Goal: Use online tool/utility: Utilize a website feature to perform a specific function

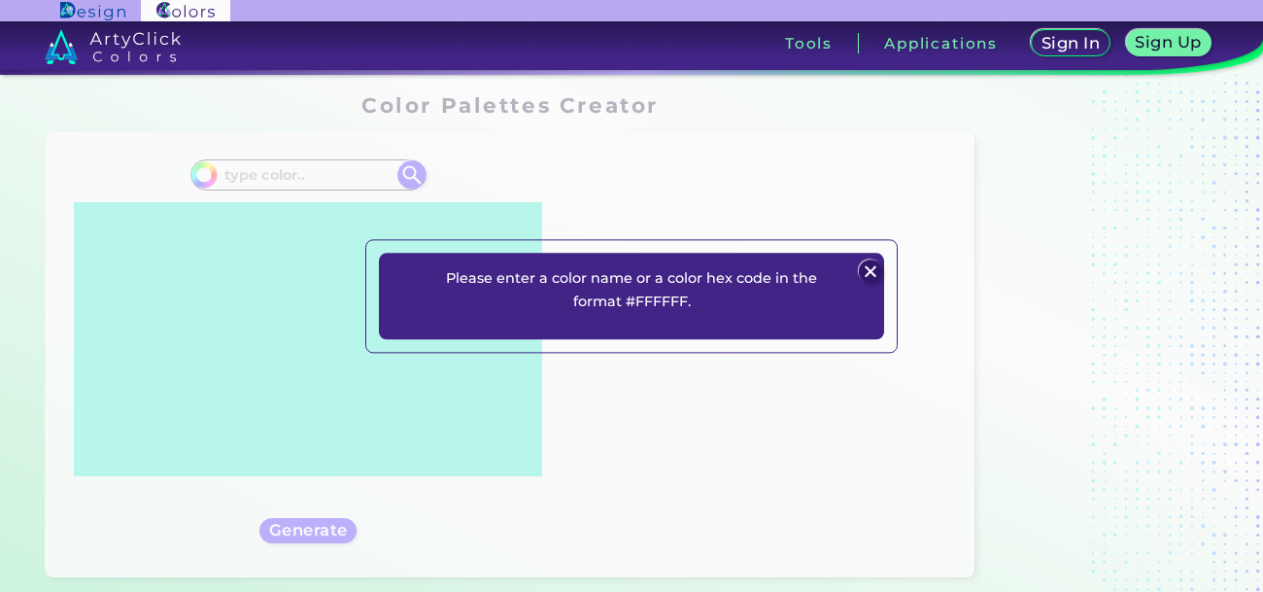
click at [873, 273] on img at bounding box center [870, 271] width 23 height 23
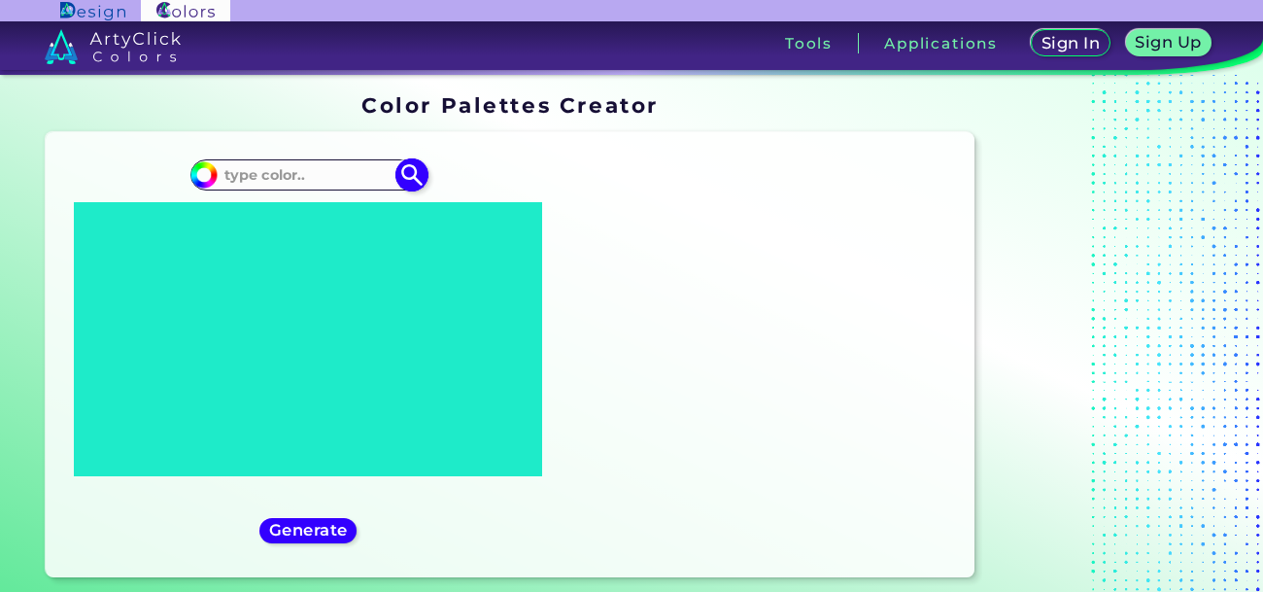
click at [252, 167] on input at bounding box center [308, 174] width 181 height 26
type input "o"
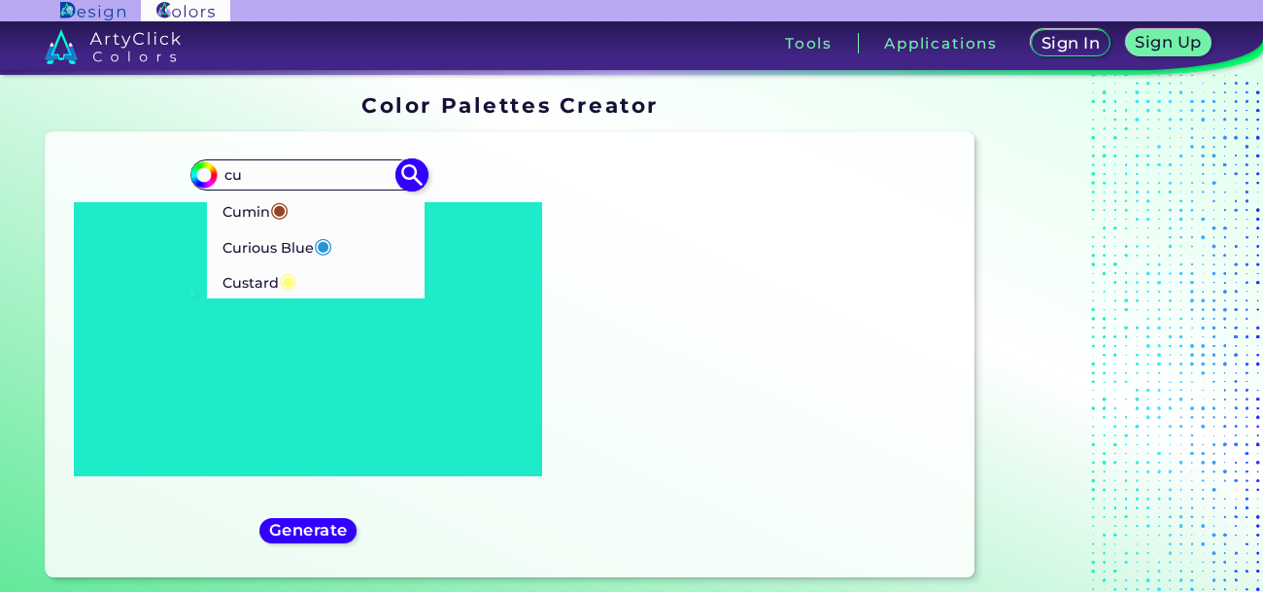
type input "c"
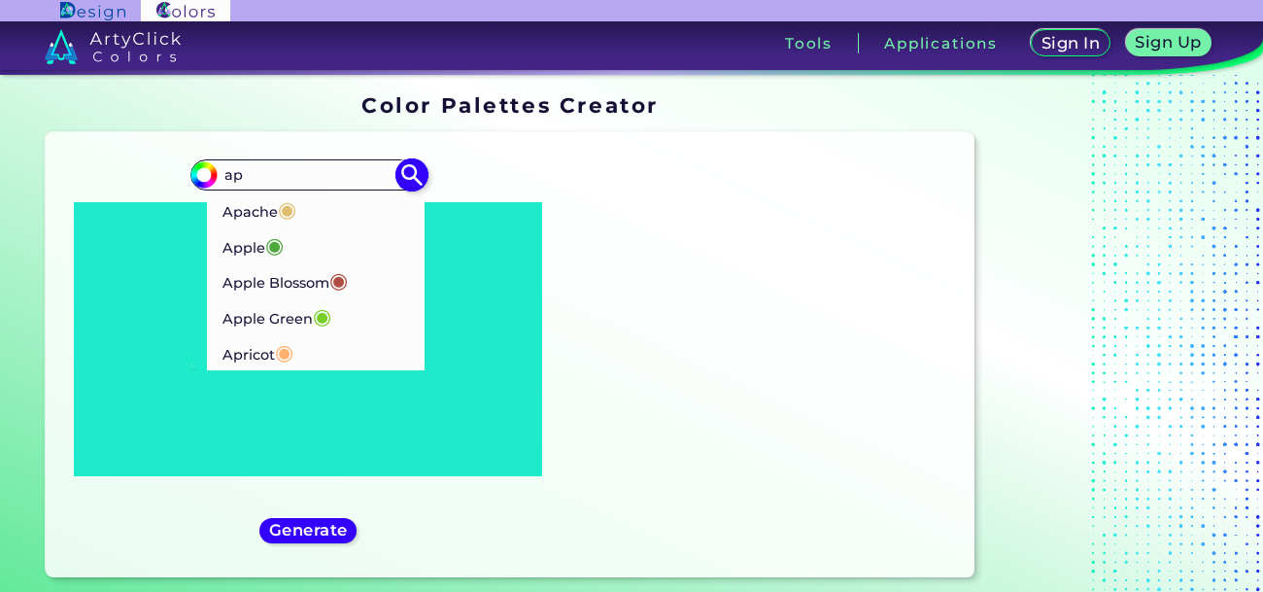
type input "ap"
click at [226, 293] on p "Apple Blossom ◉" at bounding box center [285, 280] width 126 height 36
type input "#af4d43"
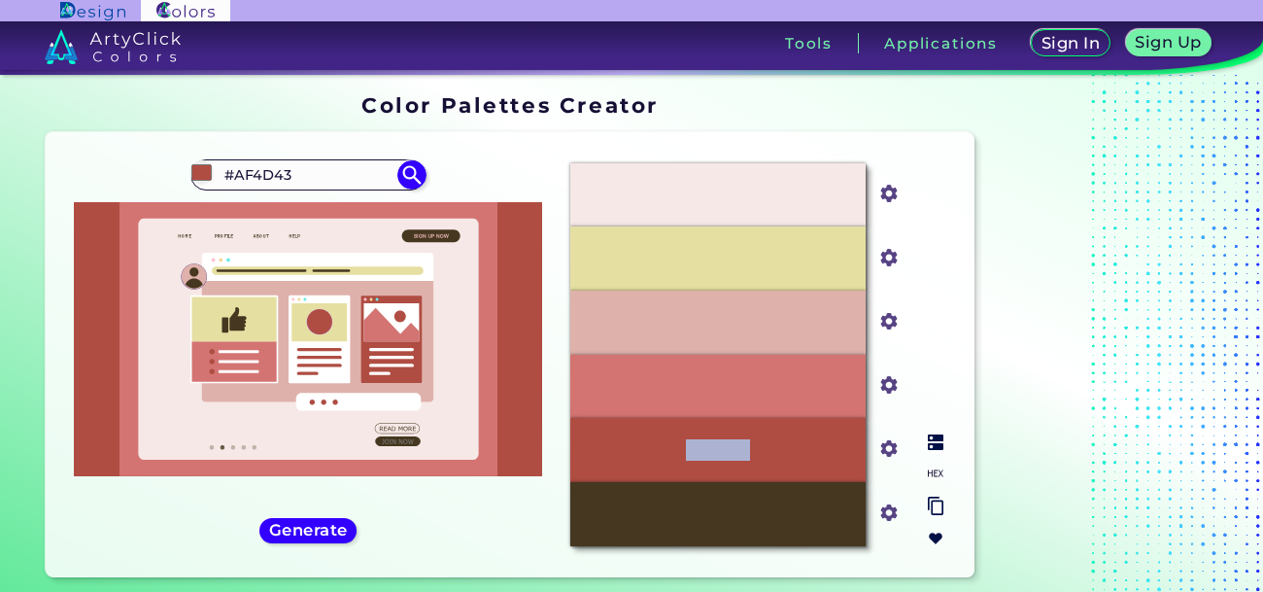
drag, startPoint x: 629, startPoint y: 455, endPoint x: 851, endPoint y: 468, distance: 223.0
click at [851, 468] on div "#AF4D43" at bounding box center [717, 450] width 295 height 64
copy p "#AF4D43"
click at [302, 180] on input "#AF4D43" at bounding box center [308, 174] width 181 height 26
type input "#"
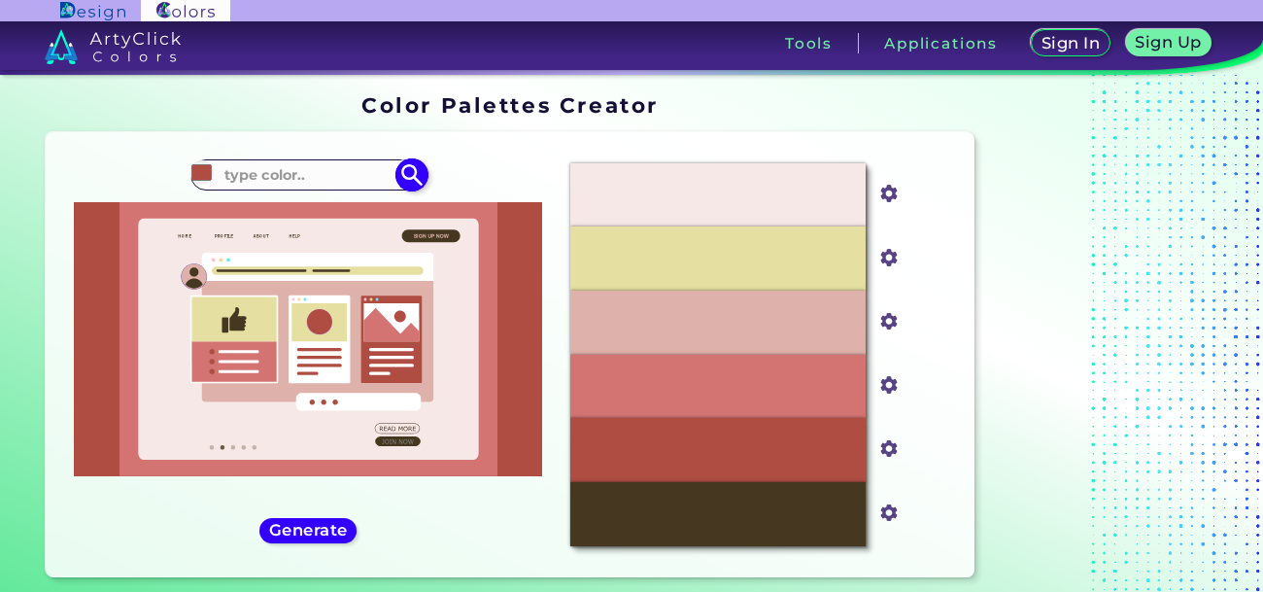
click at [289, 178] on input at bounding box center [308, 174] width 181 height 26
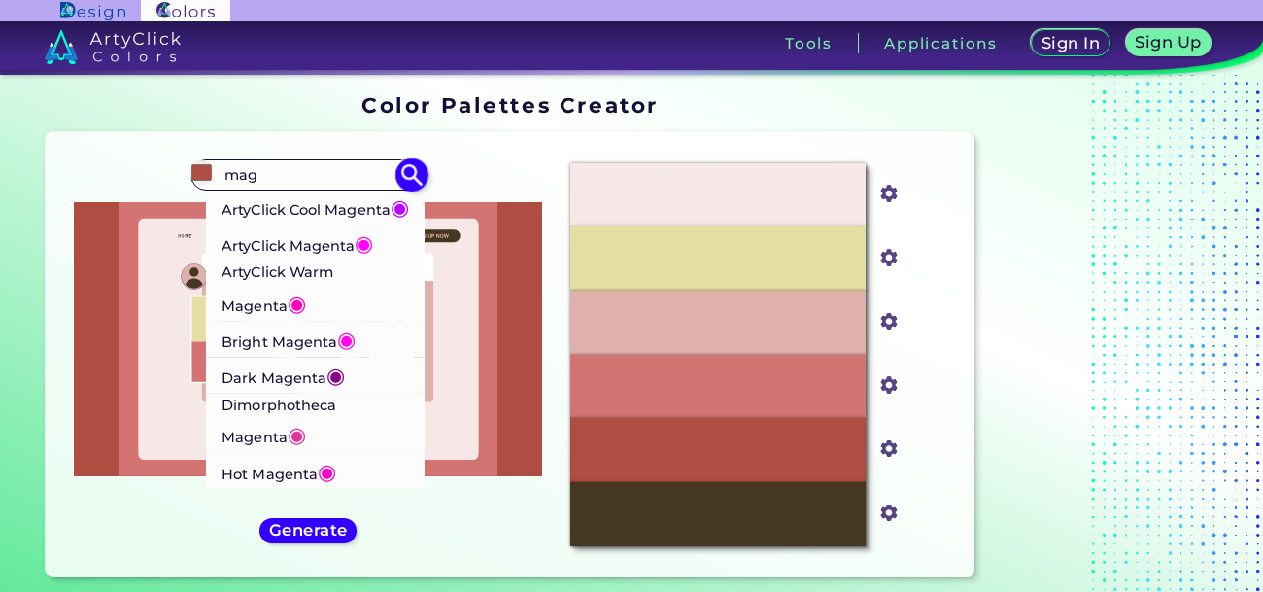
type input "mag"
click at [303, 210] on p "ArtyClick Cool Magenta ◉" at bounding box center [316, 208] width 188 height 36
type input "#bf00ff"
type input "#BF00FF"
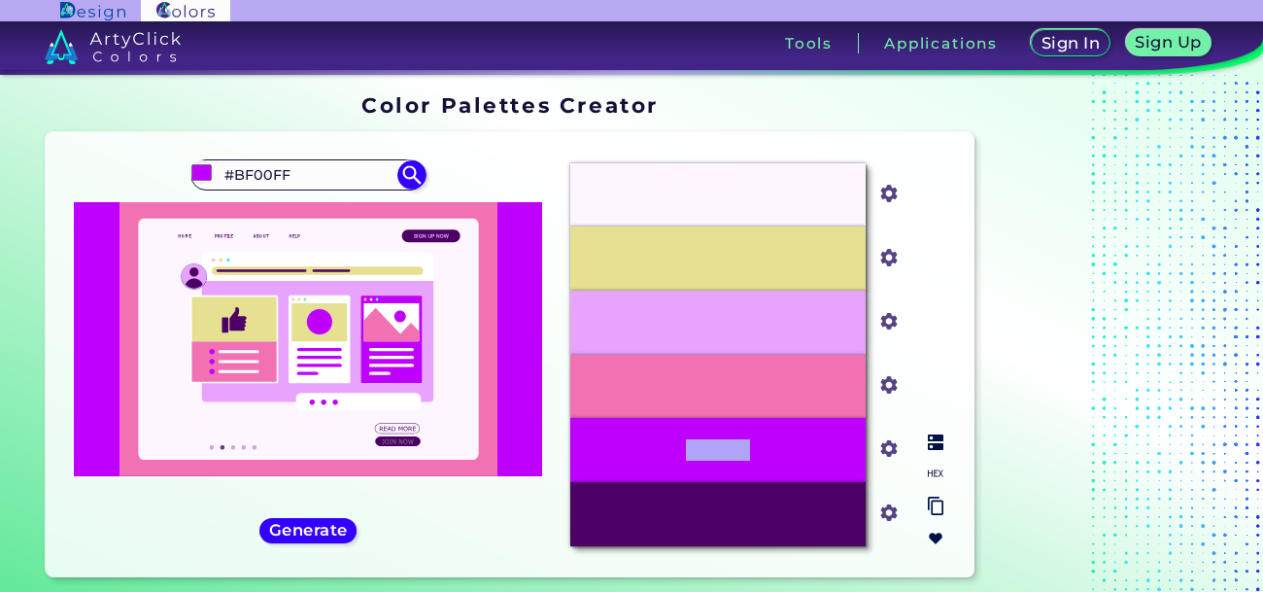
drag, startPoint x: 637, startPoint y: 431, endPoint x: 812, endPoint y: 457, distance: 176.9
click at [812, 457] on div "#BF00FF" at bounding box center [717, 450] width 295 height 64
copy p "#BF00FF"
